Goal: Information Seeking & Learning: Learn about a topic

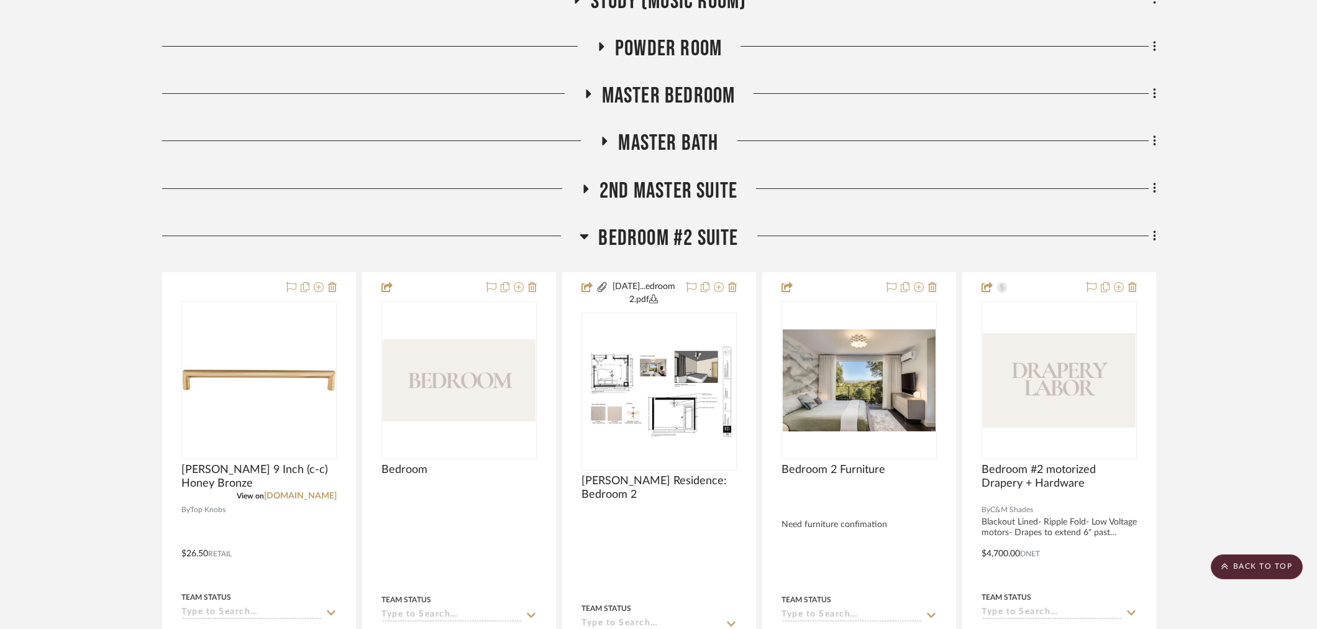
scroll to position [552, 0]
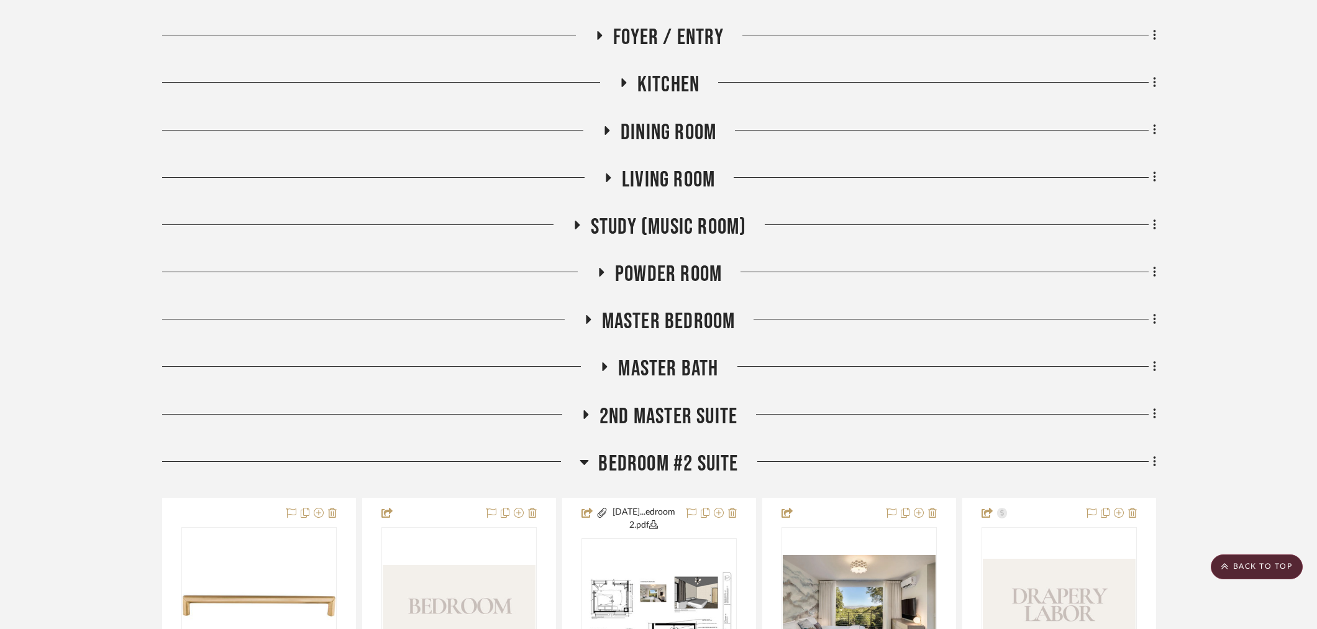
click at [632, 460] on span "Bedroom #2 Suite" at bounding box center [668, 463] width 140 height 27
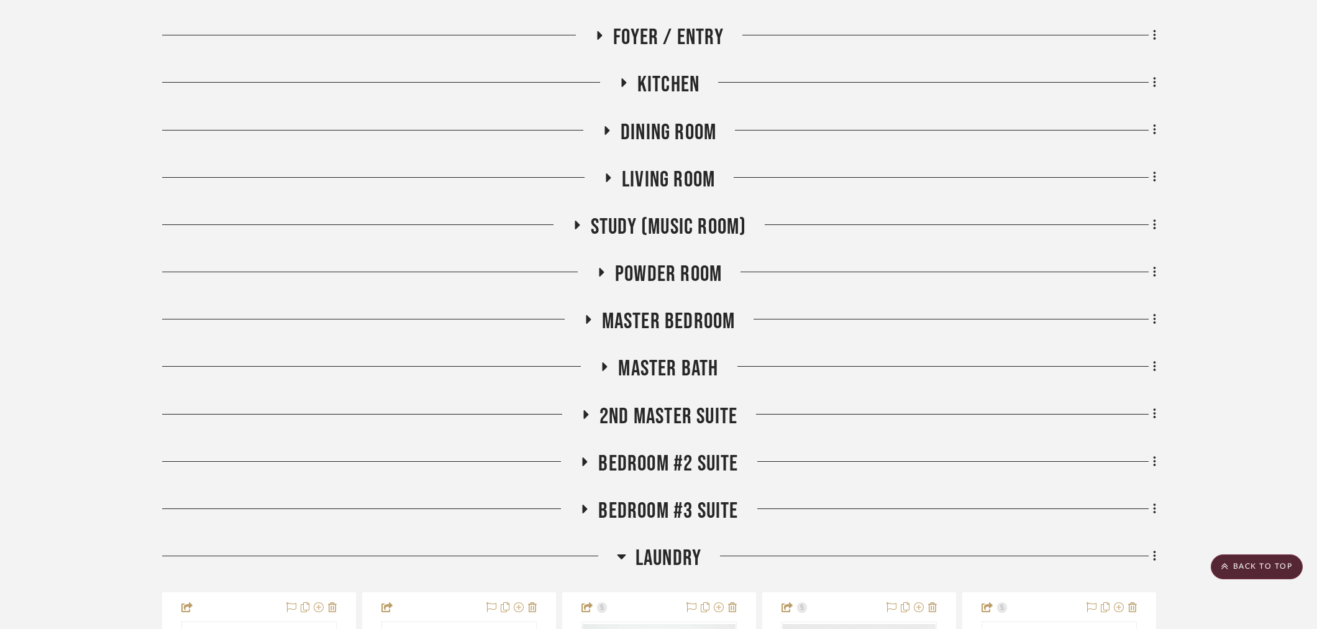
click at [635, 508] on span "Bedroom #3 Suite" at bounding box center [668, 511] width 140 height 27
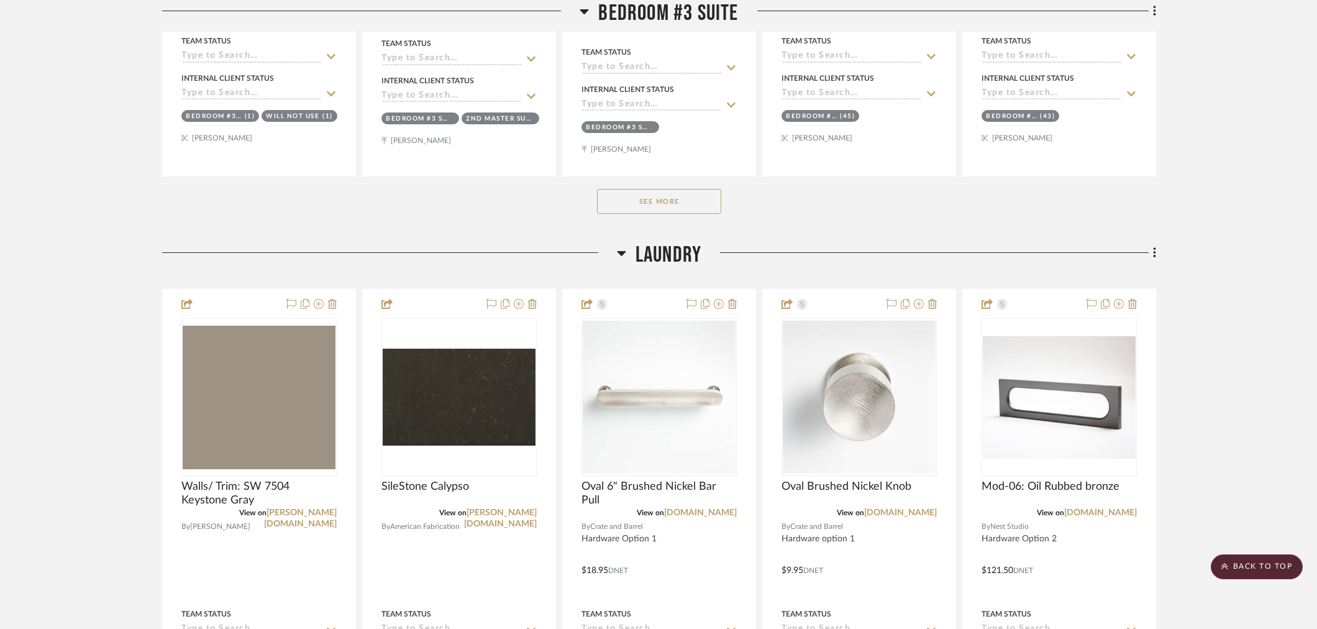
click at [642, 212] on button "See More" at bounding box center [659, 201] width 124 height 25
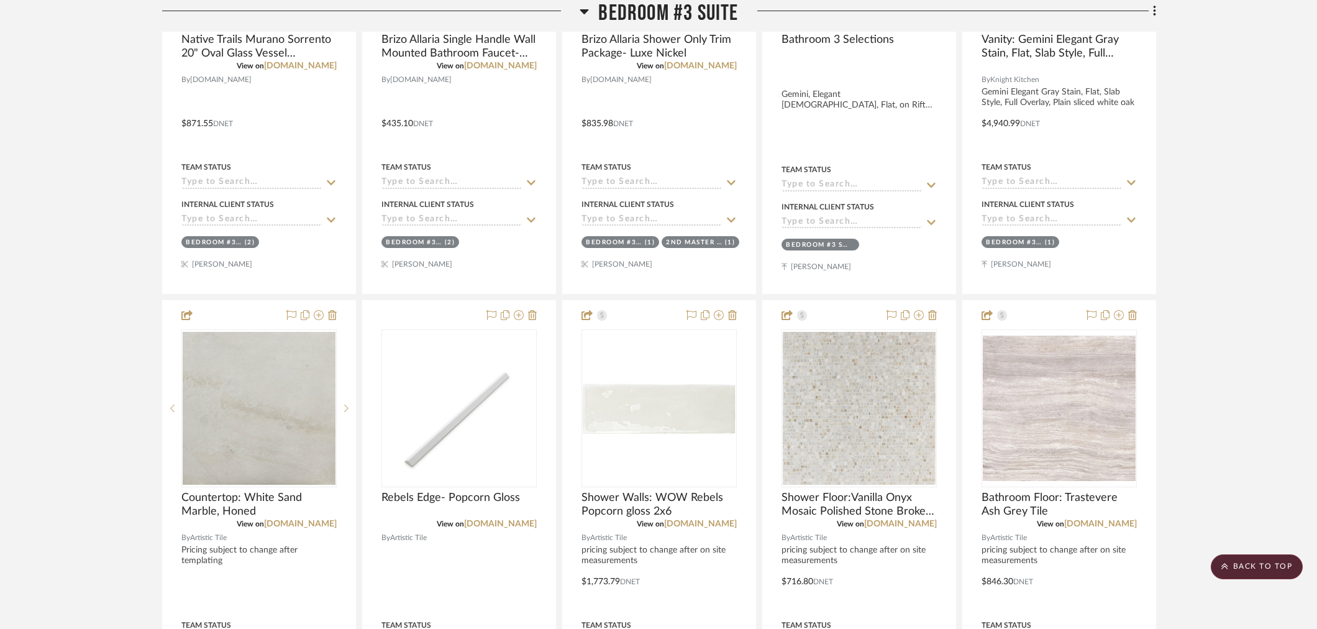
scroll to position [3176, 0]
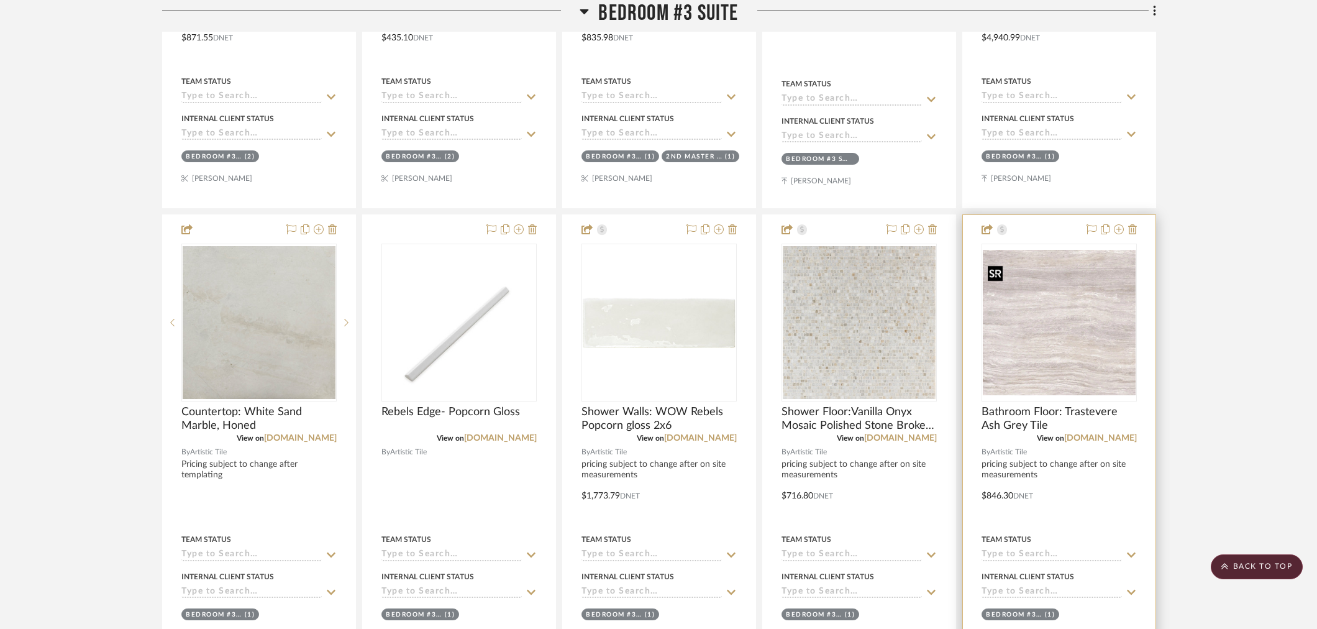
click at [0, 0] on img at bounding box center [0, 0] width 0 height 0
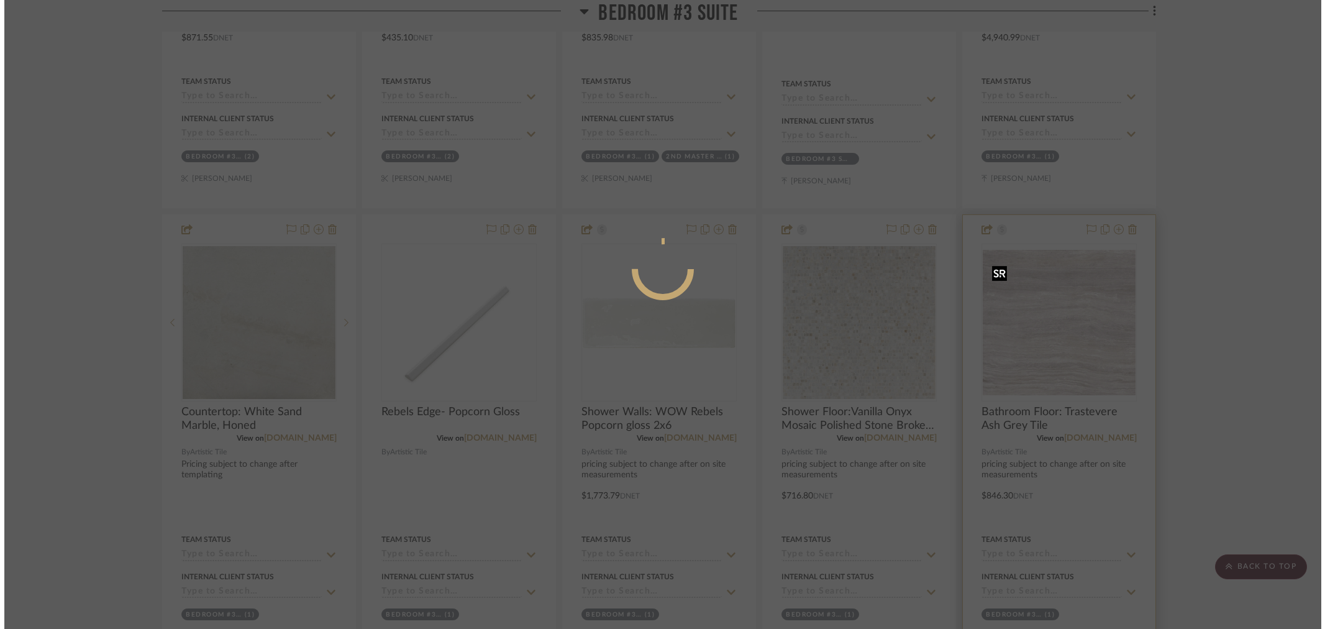
scroll to position [0, 0]
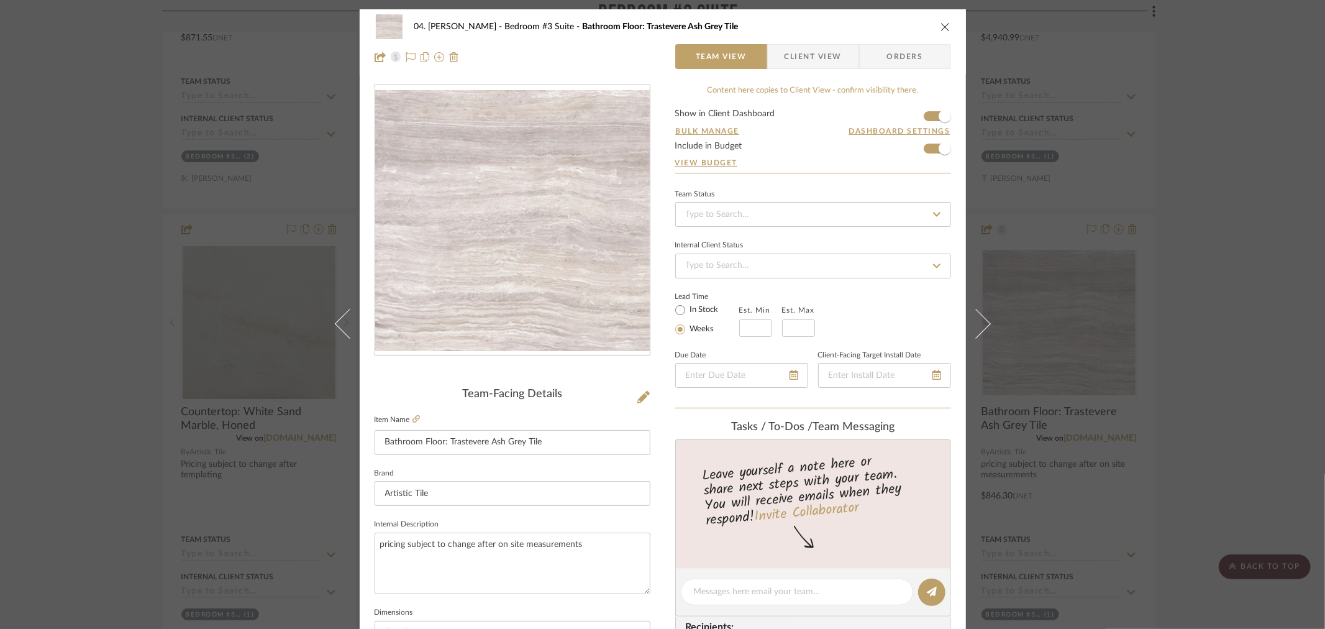
click at [112, 336] on div "04. [PERSON_NAME] Bedroom #3 Suite Bathroom Floor: Trastevere Ash Grey Tile Tea…" at bounding box center [662, 314] width 1325 height 629
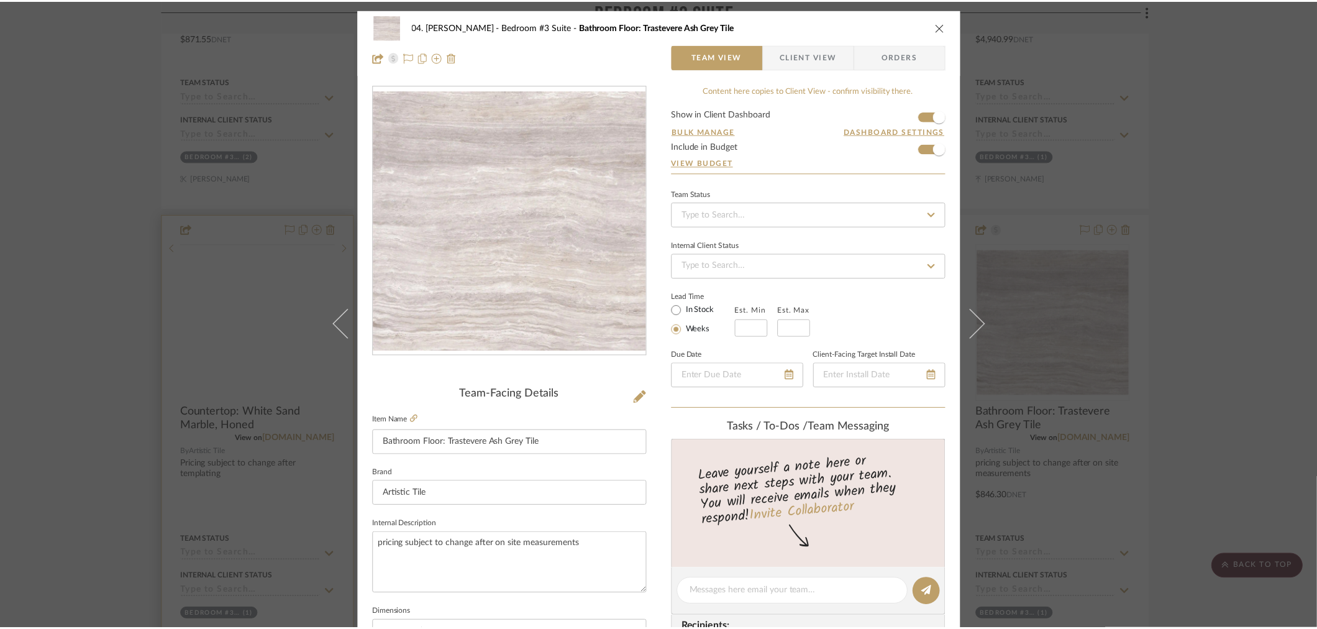
scroll to position [3176, 0]
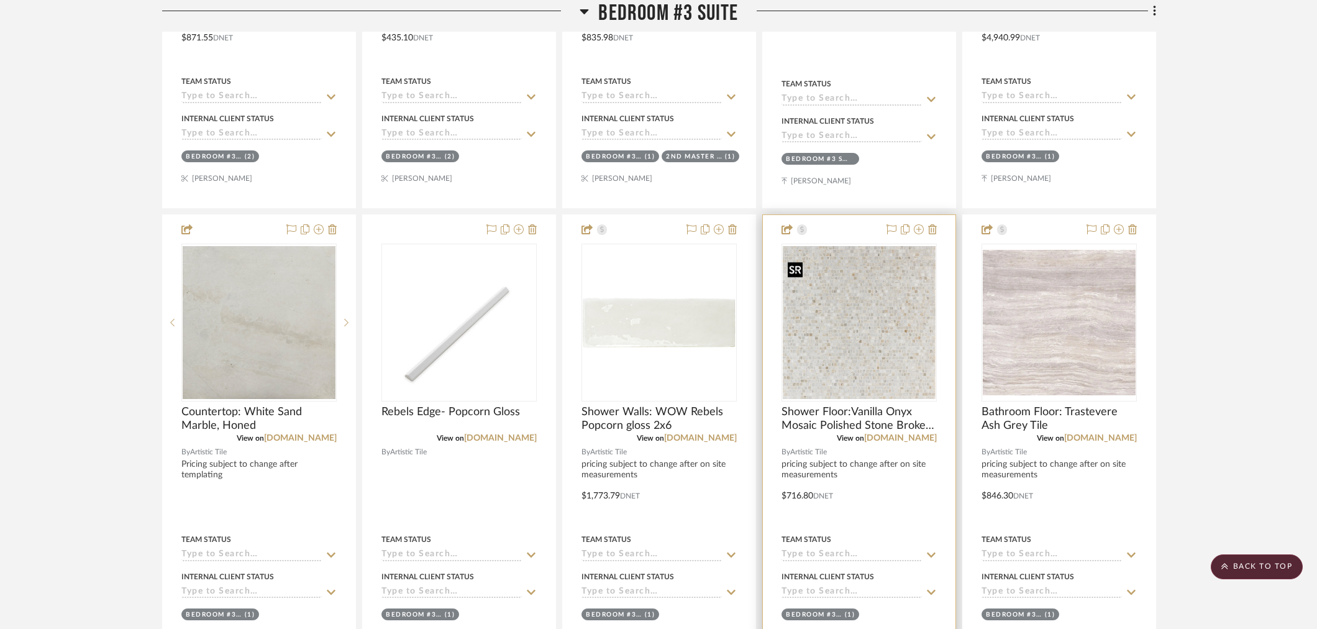
click at [856, 348] on img "0" at bounding box center [859, 322] width 153 height 153
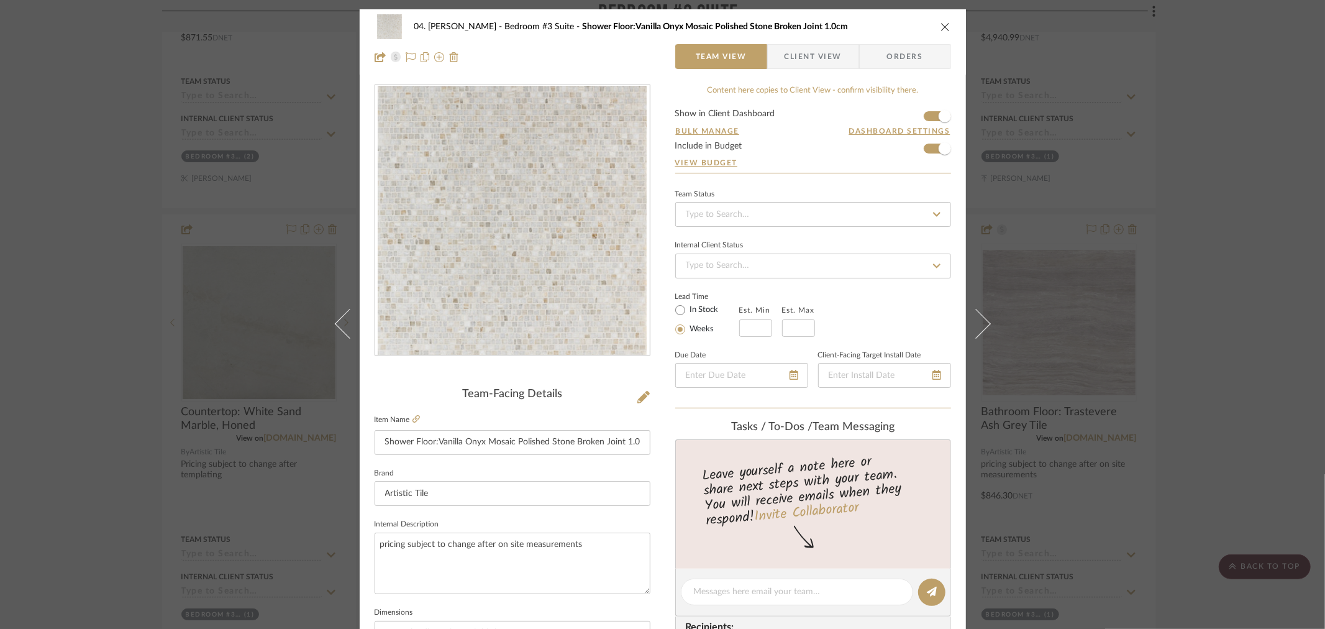
click at [88, 465] on div "04. [PERSON_NAME] Bedroom #3 Suite Shower Floor:Vanilla Onyx Mosaic Polished St…" at bounding box center [662, 314] width 1325 height 629
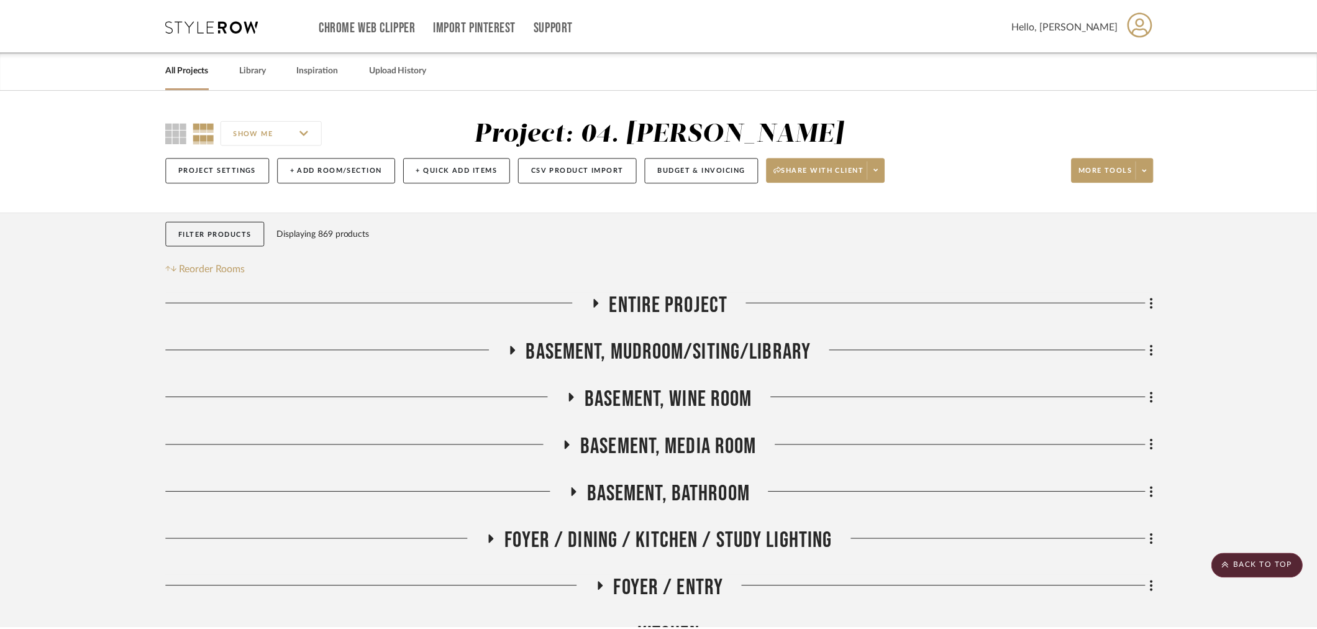
scroll to position [3176, 0]
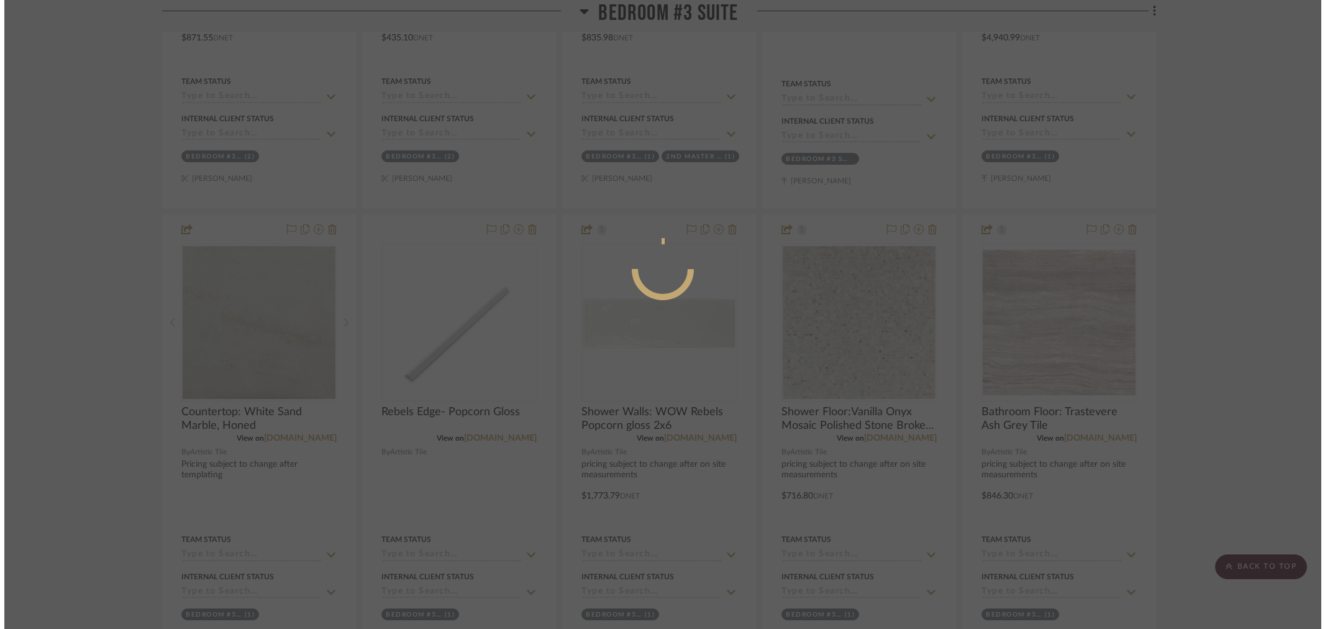
scroll to position [0, 0]
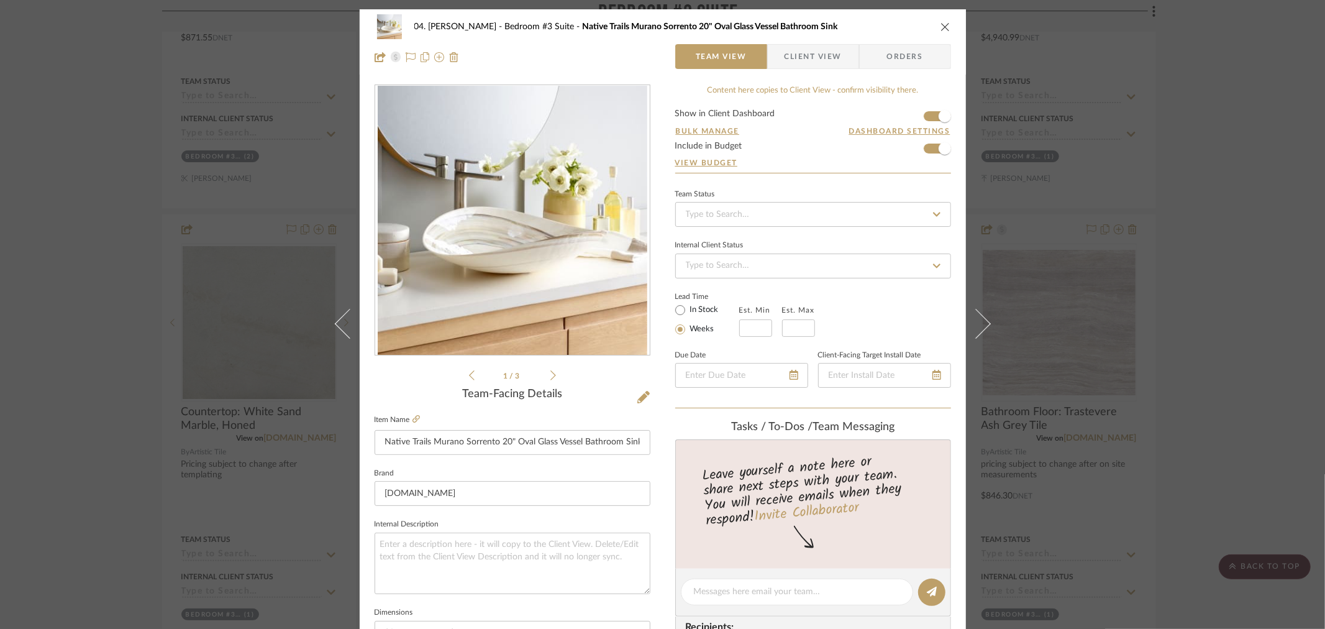
click at [1233, 298] on div "04. [PERSON_NAME] Bedroom #3 Suite Native Trails Murano Sorrento 20" Oval Glass…" at bounding box center [662, 314] width 1325 height 629
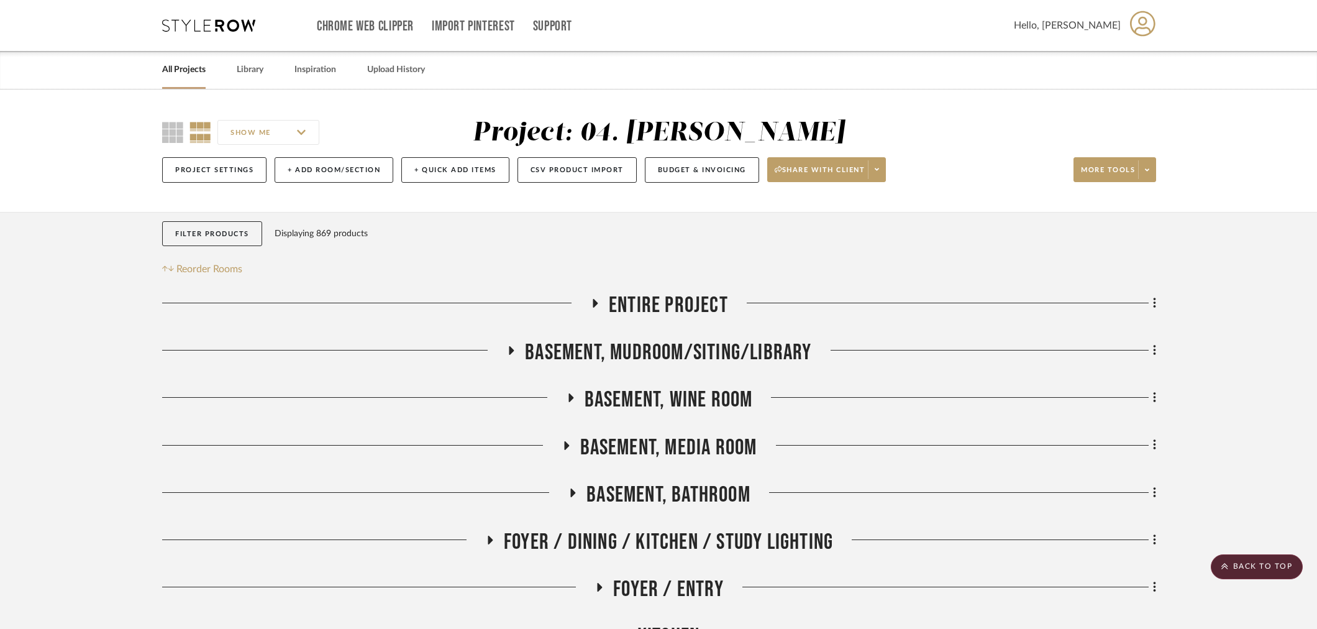
click at [695, 301] on span "Entire Project" at bounding box center [668, 305] width 119 height 27
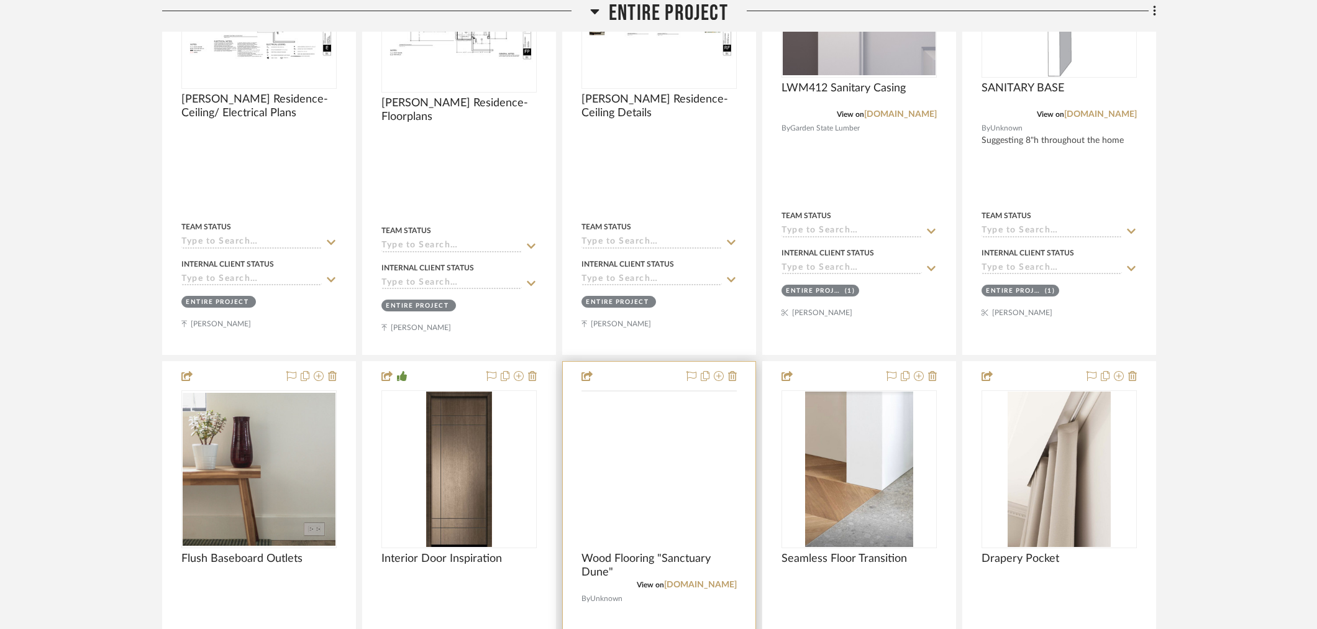
scroll to position [759, 0]
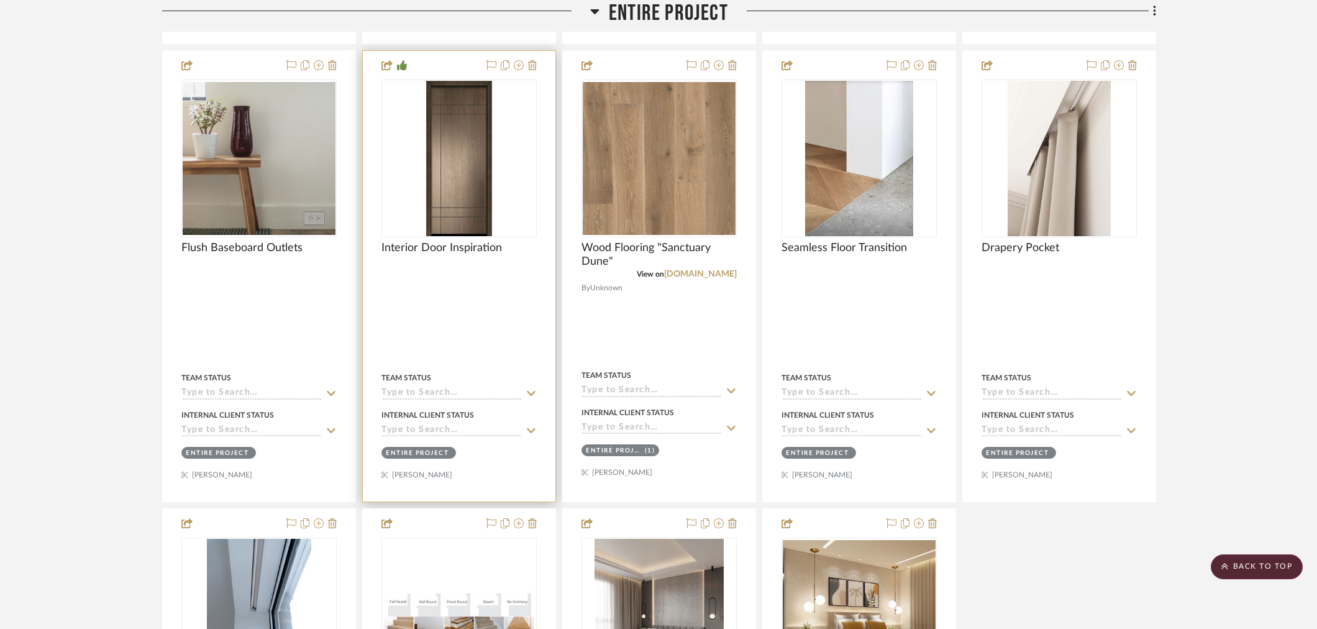
drag, startPoint x: 493, startPoint y: 179, endPoint x: 455, endPoint y: 199, distance: 42.2
click at [455, 199] on img "0" at bounding box center [459, 158] width 66 height 155
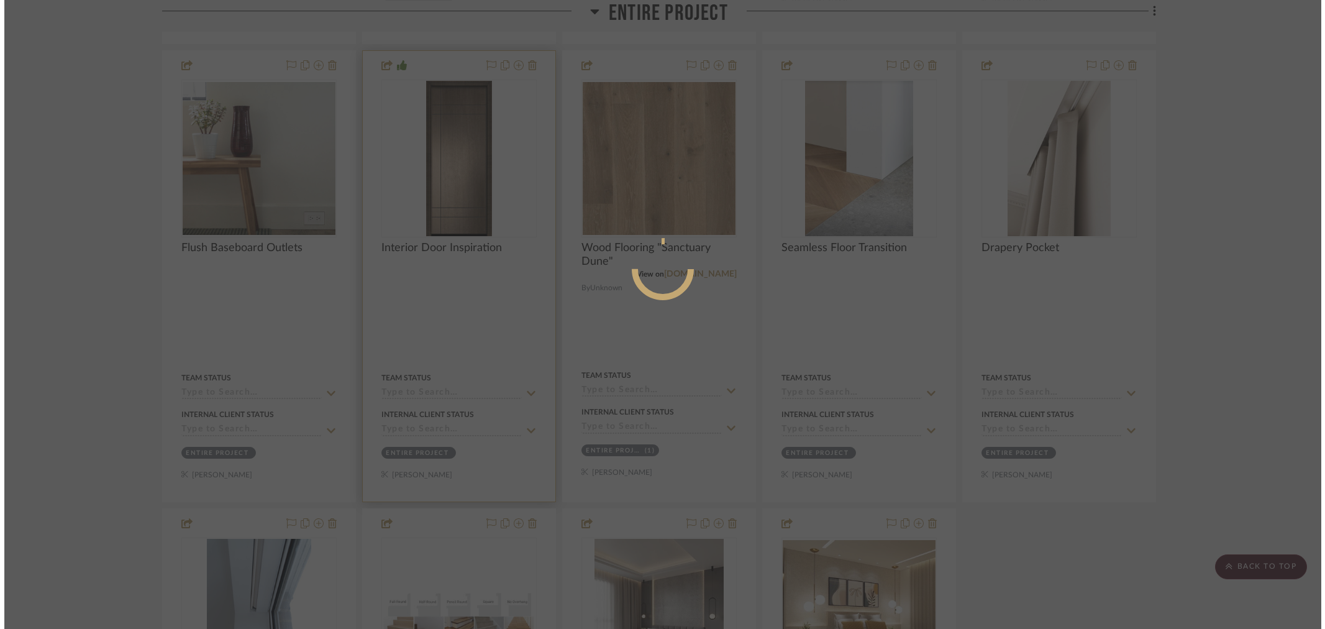
scroll to position [0, 0]
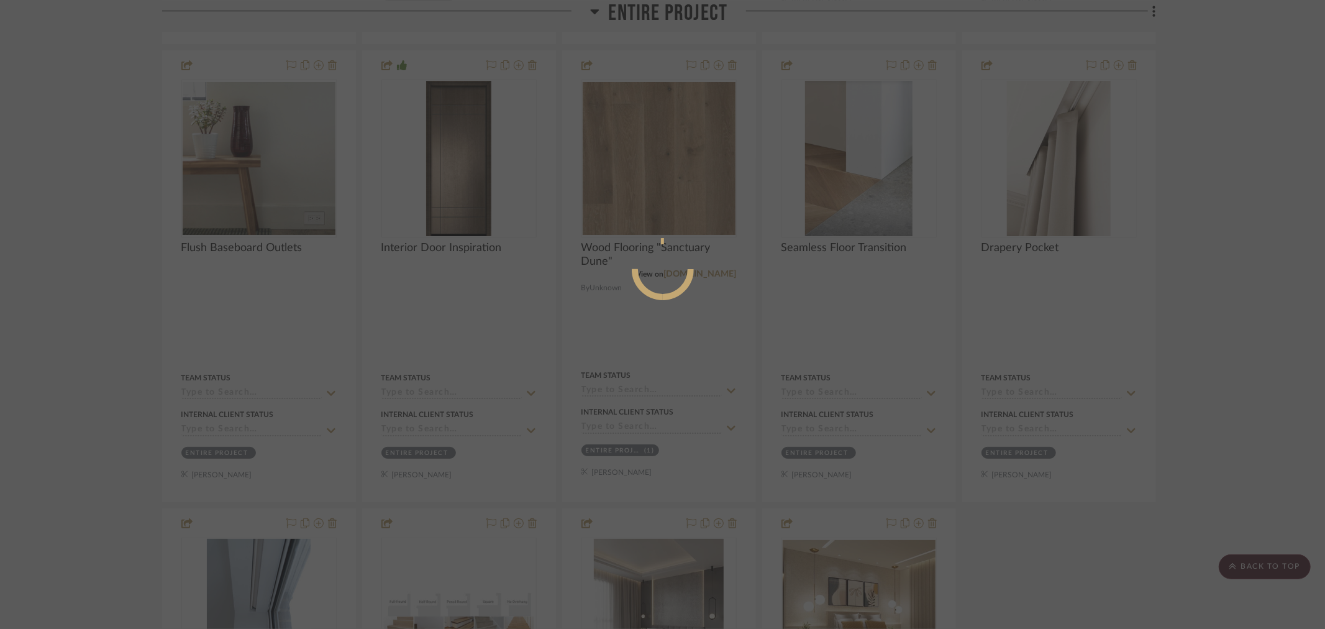
click at [1207, 313] on div at bounding box center [662, 314] width 1325 height 629
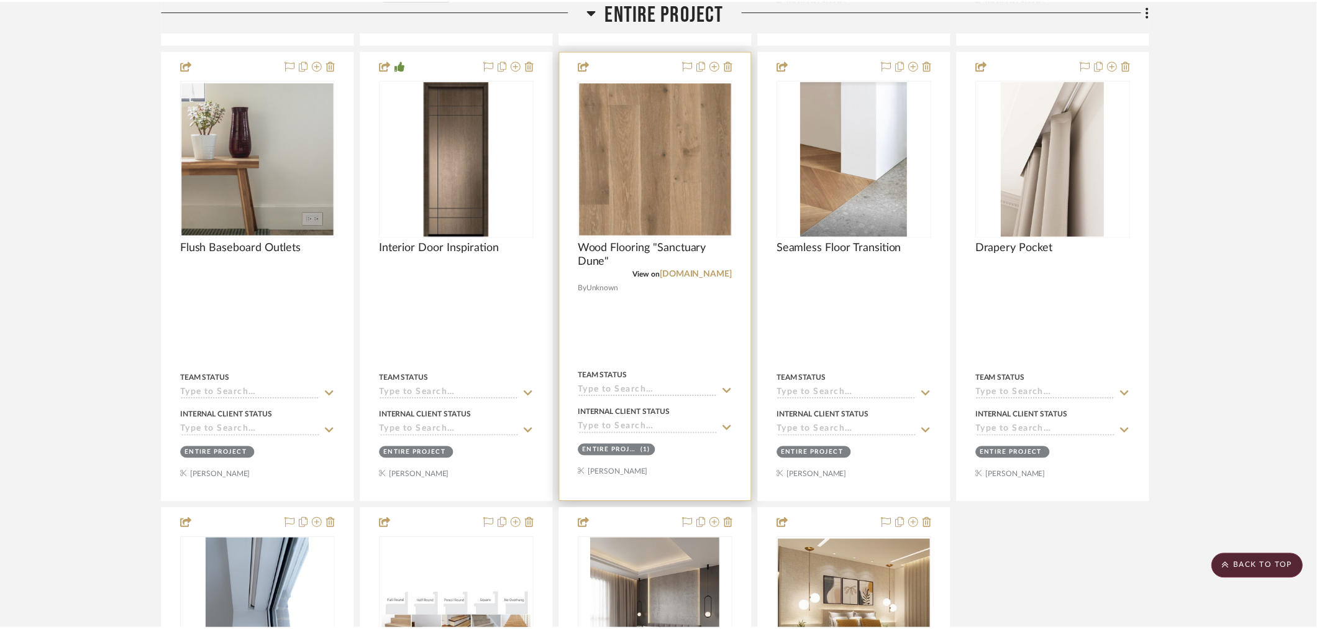
scroll to position [759, 0]
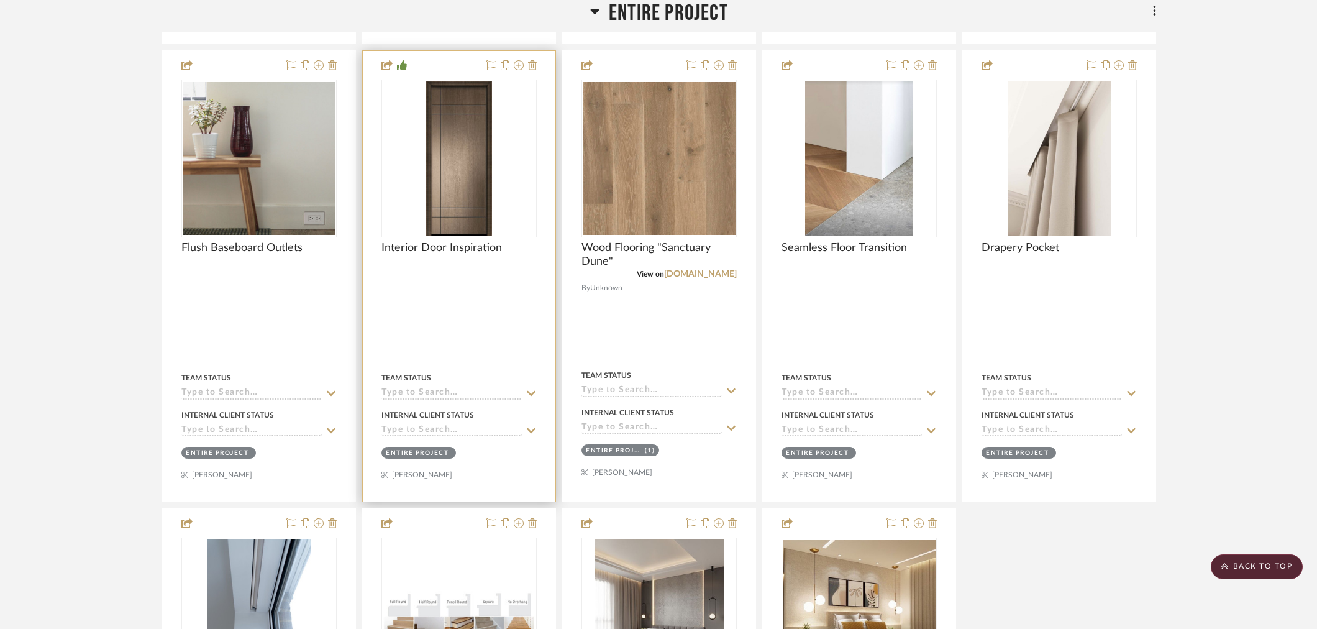
click at [449, 210] on img "0" at bounding box center [459, 158] width 66 height 155
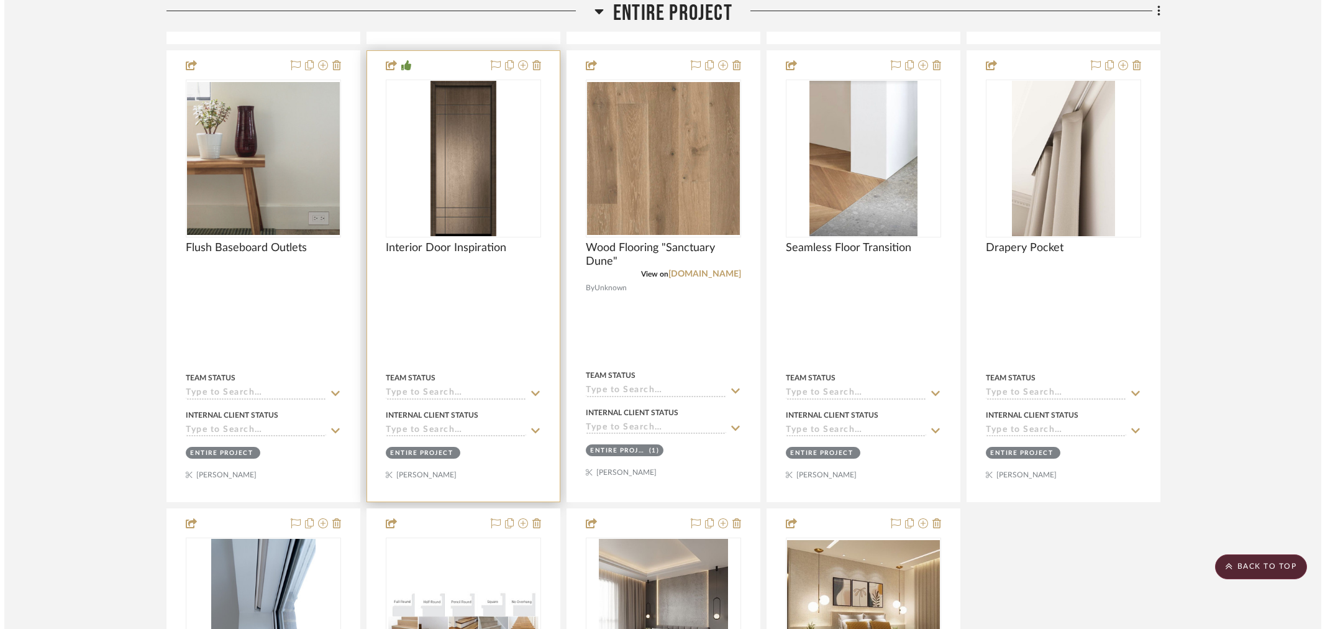
scroll to position [0, 0]
